Goal: Information Seeking & Learning: Find specific fact

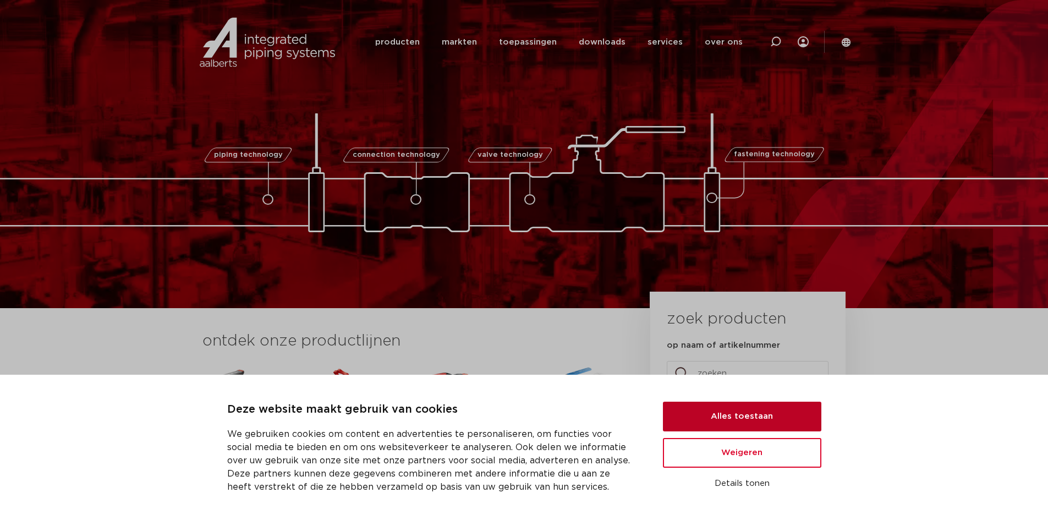
click at [755, 418] on button "Alles toestaan" at bounding box center [742, 417] width 158 height 30
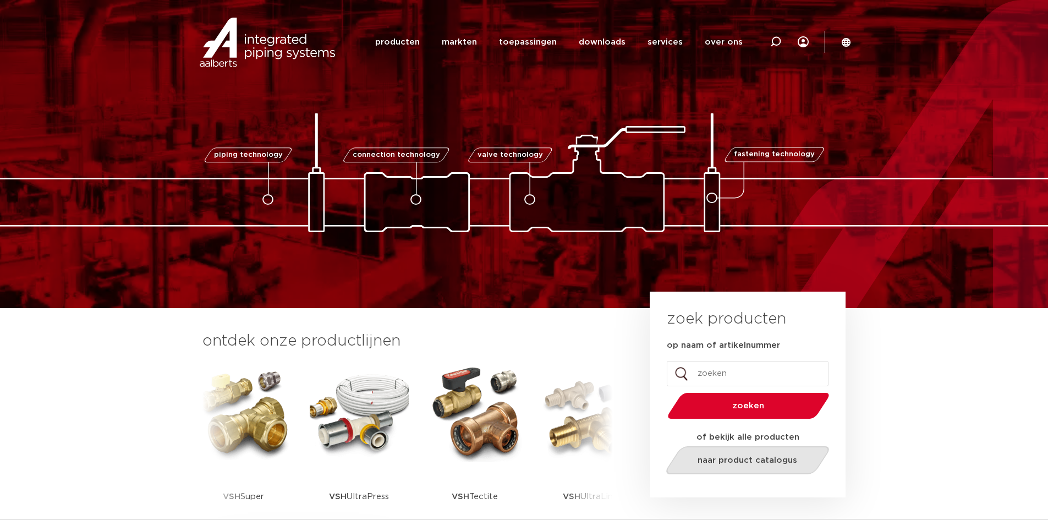
click at [735, 463] on span "naar product catalogus" at bounding box center [748, 460] width 100 height 8
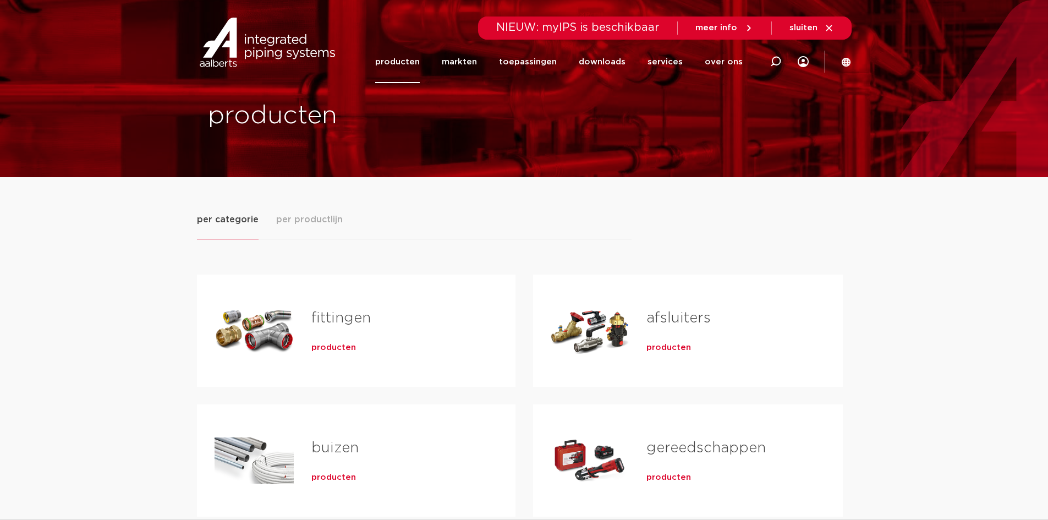
click at [337, 348] on span "producten" at bounding box center [333, 347] width 45 height 11
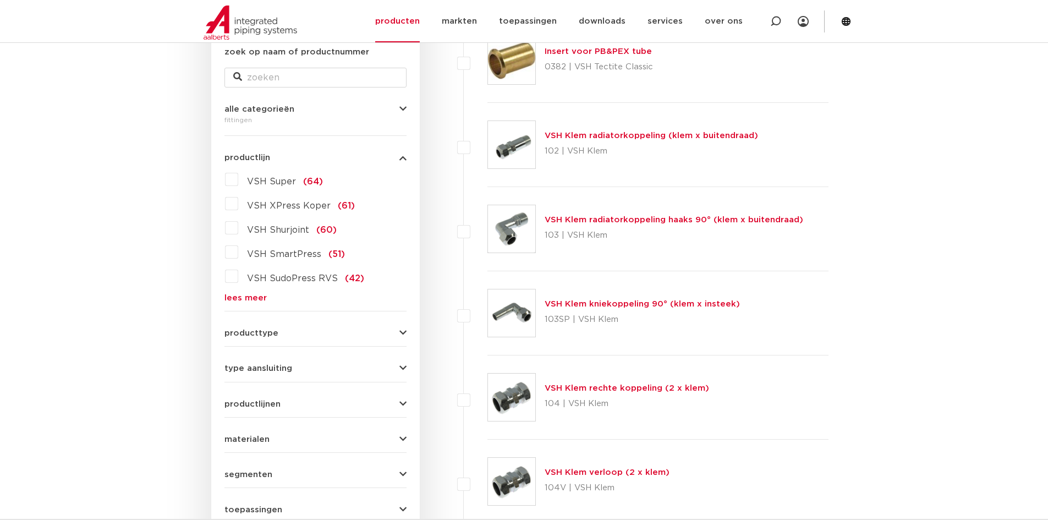
scroll to position [220, 0]
click at [277, 180] on span "VSH Super" at bounding box center [271, 181] width 49 height 9
click at [0, 0] on input "VSH Super (64)" at bounding box center [0, 0] width 0 height 0
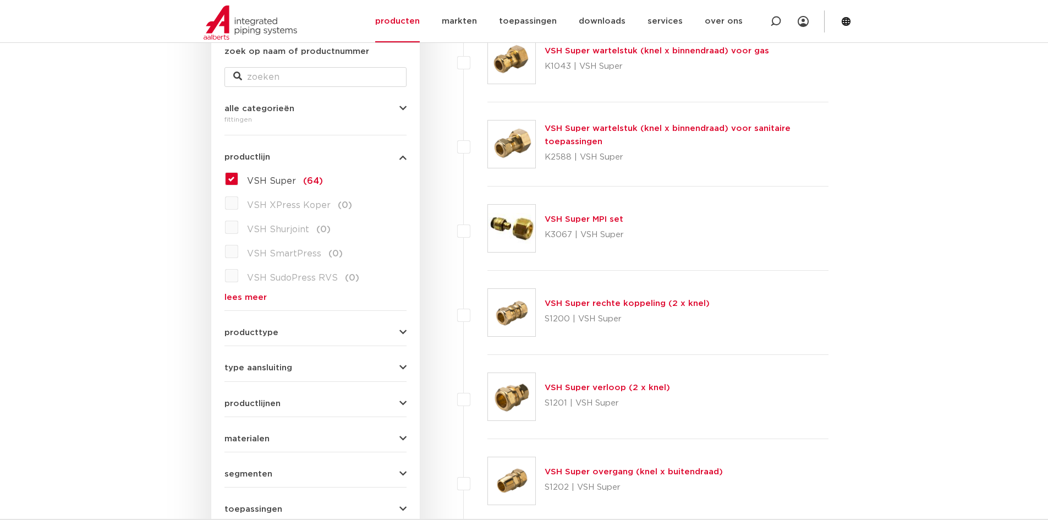
click at [597, 473] on link "VSH Super overgang (knel x buitendraad)" at bounding box center [634, 472] width 178 height 8
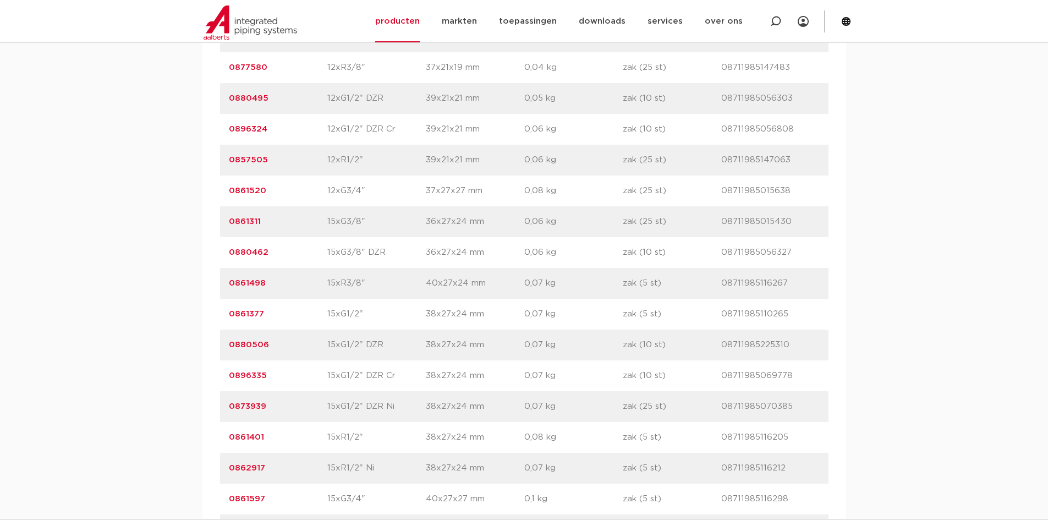
scroll to position [1321, 0]
click at [779, 23] on icon at bounding box center [775, 21] width 11 height 11
type input "k2588"
click button "Zoeken" at bounding box center [0, 0] width 0 height 0
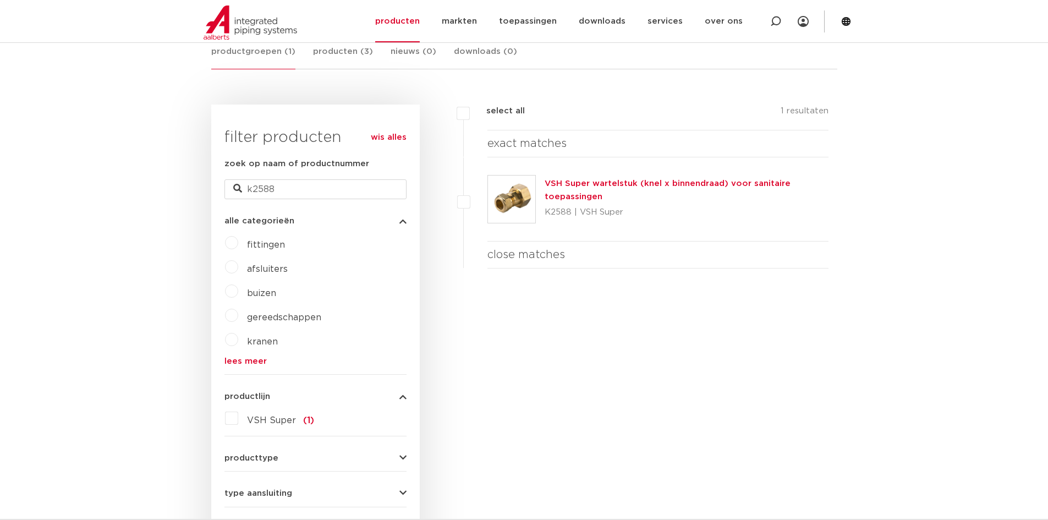
click at [616, 183] on link "VSH Super wartelstuk (knel x binnendraad) voor sanitaire toepassingen" at bounding box center [668, 189] width 246 height 21
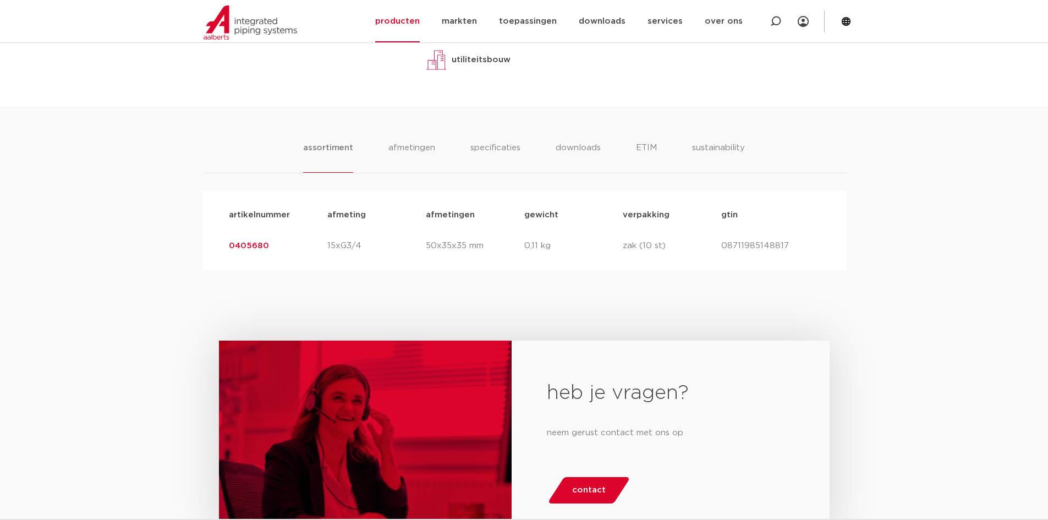
scroll to position [660, 0]
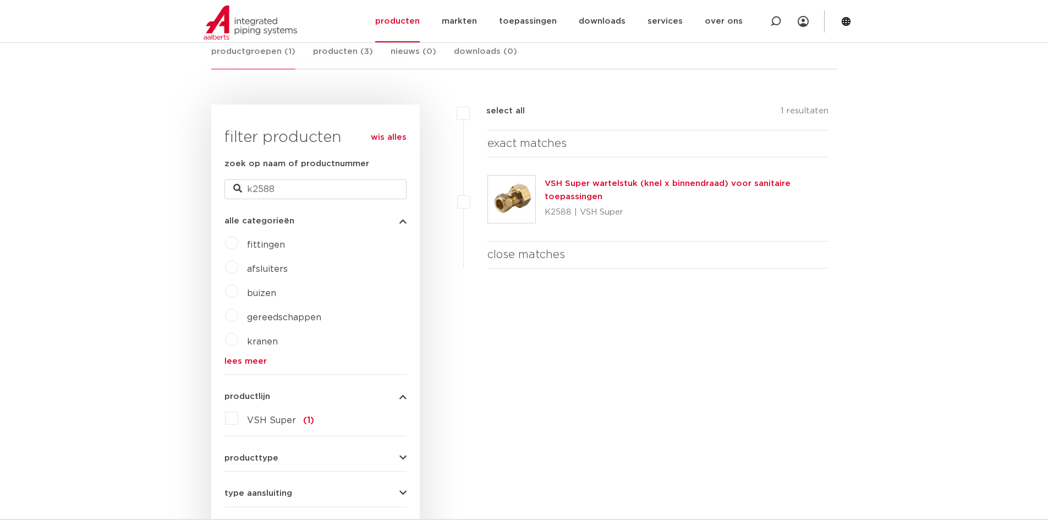
scroll to position [220, 0]
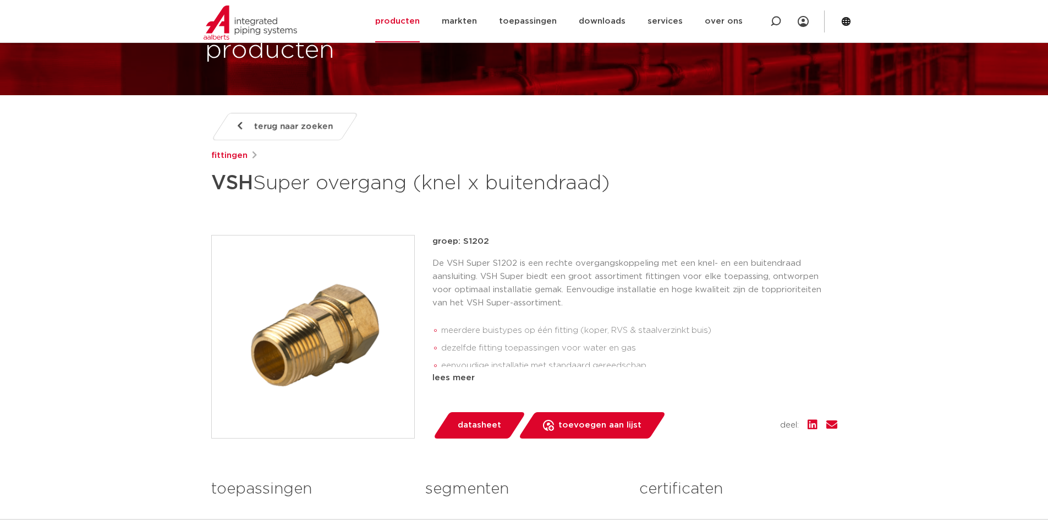
scroll to position [55, 0]
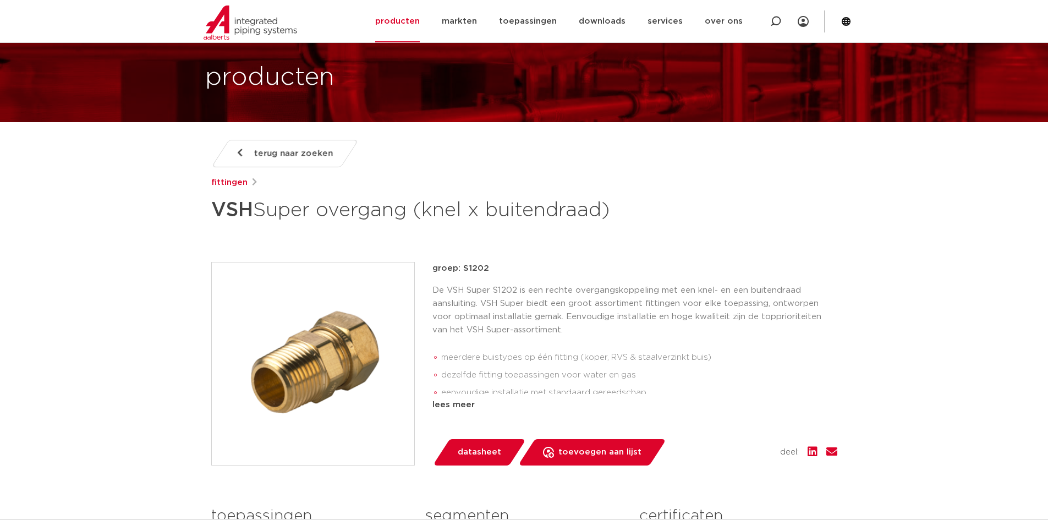
click at [272, 154] on span "terug naar zoeken" at bounding box center [293, 154] width 79 height 18
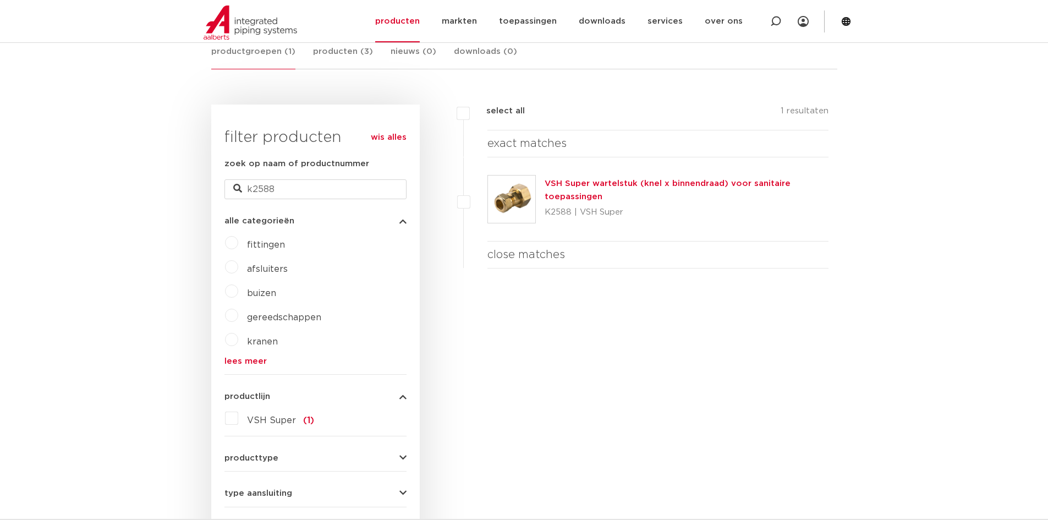
scroll to position [220, 0]
drag, startPoint x: 317, startPoint y: 190, endPoint x: 216, endPoint y: 189, distance: 101.3
click at [216, 189] on div "wis alles filter producten zoek op naam of productnummer k2588 alle categorieën…" at bounding box center [315, 390] width 209 height 570
type input "s1204"
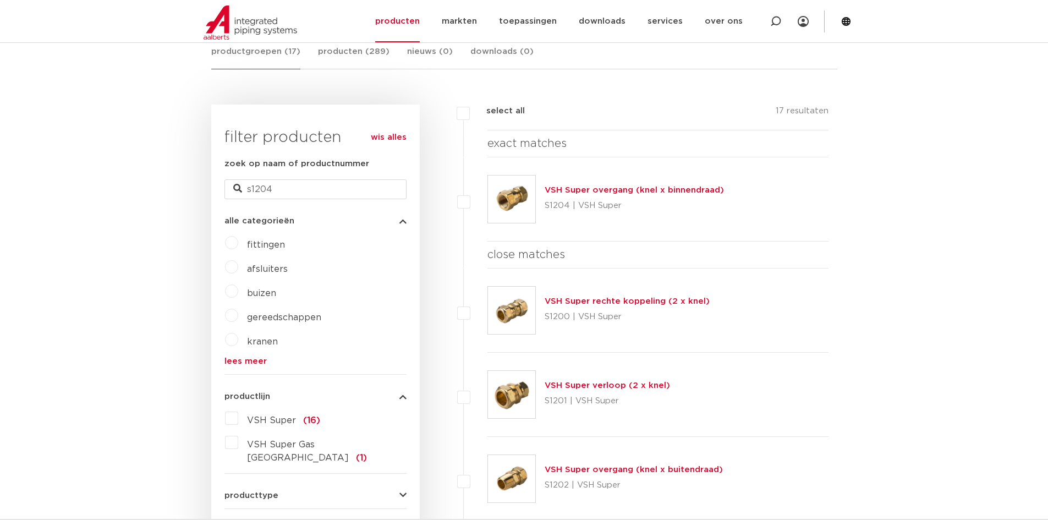
click at [589, 187] on link "VSH Super overgang (knel x binnendraad)" at bounding box center [634, 190] width 179 height 8
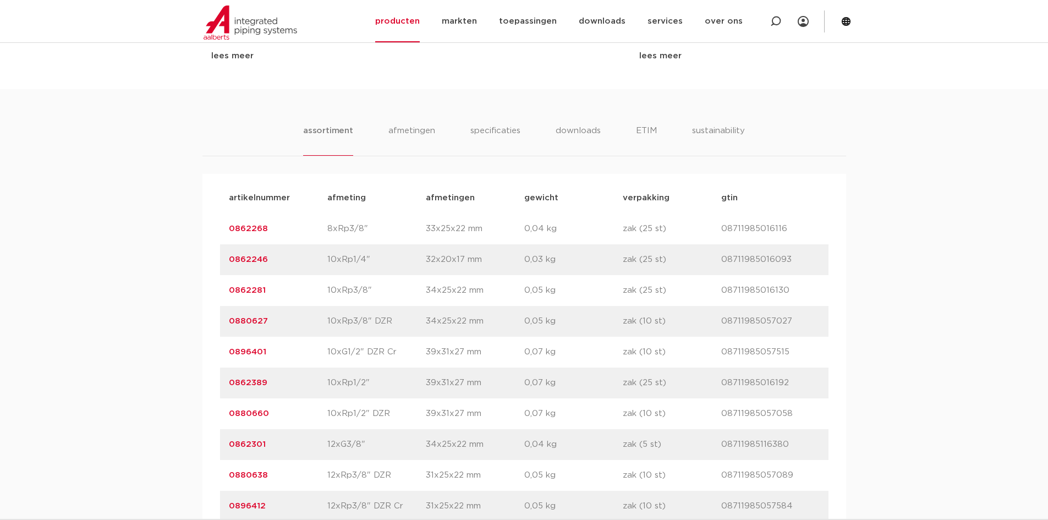
scroll to position [1845, 0]
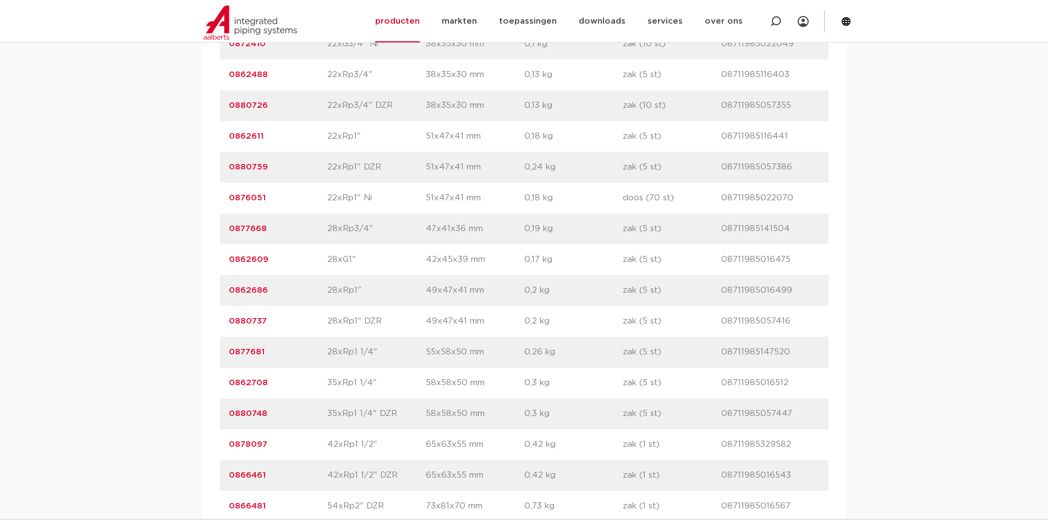
click at [286, 270] on div "artikelnummer 0862609 afmeting 28xG1" afmetingen 42x45x39 mm gewicht 0,17 kg ve…" at bounding box center [524, 259] width 609 height 31
click at [242, 262] on link "0862609" at bounding box center [249, 259] width 40 height 8
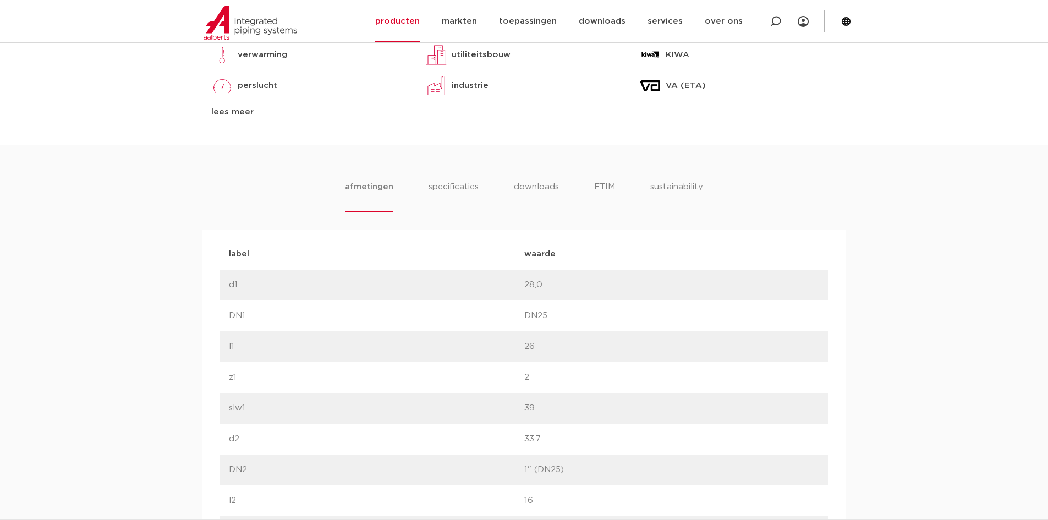
scroll to position [550, 0]
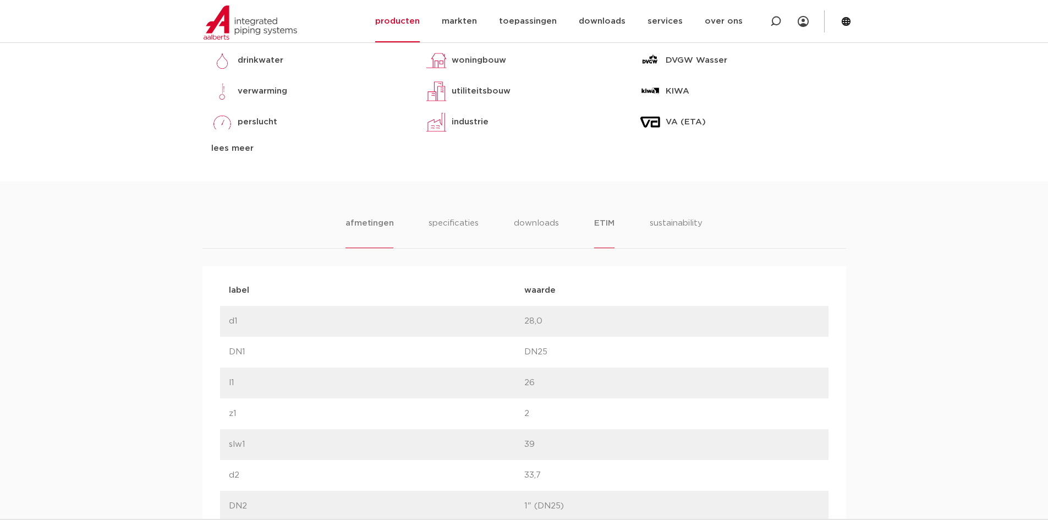
click at [609, 227] on li "ETIM" at bounding box center [604, 232] width 20 height 31
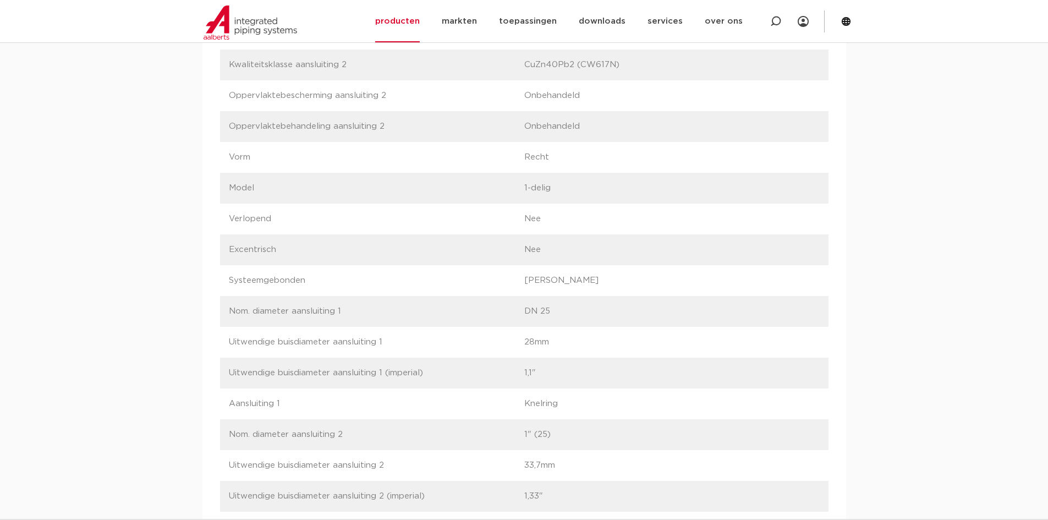
scroll to position [1046, 0]
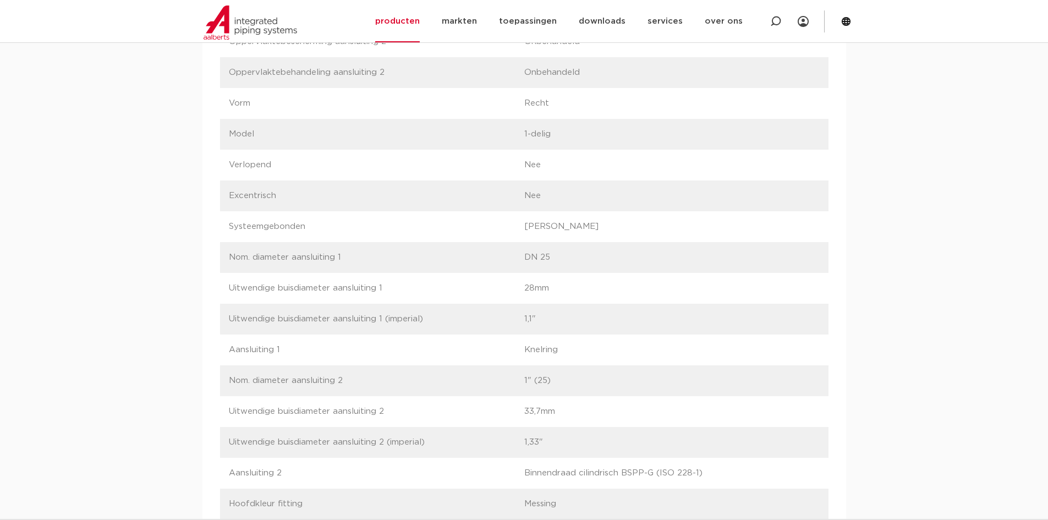
drag, startPoint x: 655, startPoint y: 474, endPoint x: 623, endPoint y: 475, distance: 32.5
click at [623, 475] on p "Binnendraad cilindrisch BSPP-G (ISO 228-1)" at bounding box center [672, 473] width 296 height 13
copy p "BSPP-G"
